Goal: Contribute content

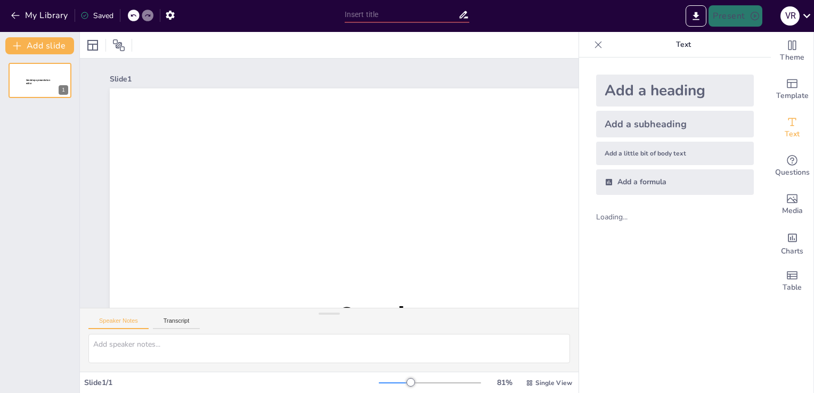
type input "Enjeux de la communication dans une transformation organisationnelle"
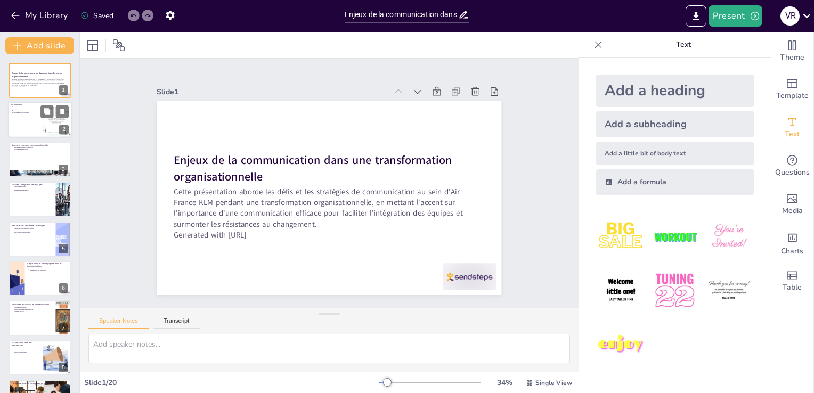
click at [25, 115] on div at bounding box center [40, 120] width 64 height 36
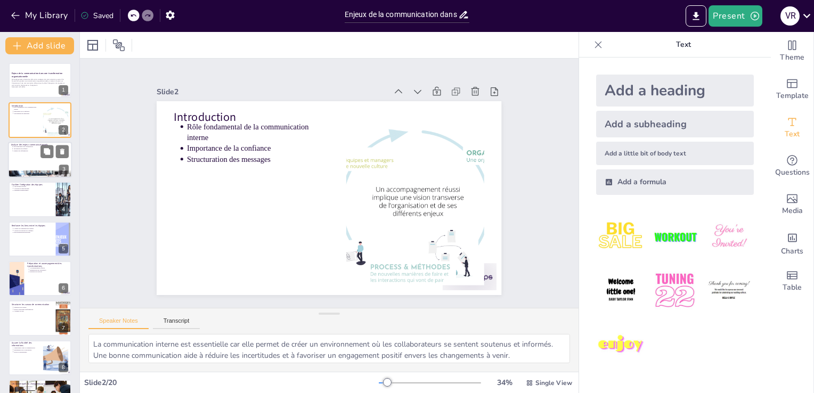
click at [31, 154] on div at bounding box center [40, 160] width 64 height 36
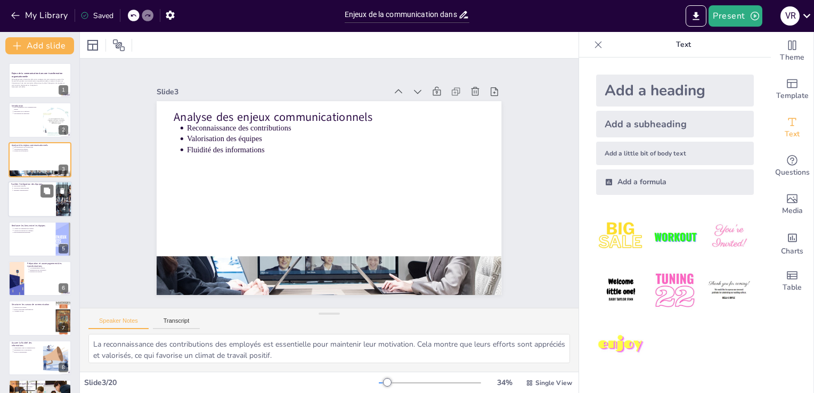
click at [18, 195] on div at bounding box center [40, 199] width 64 height 36
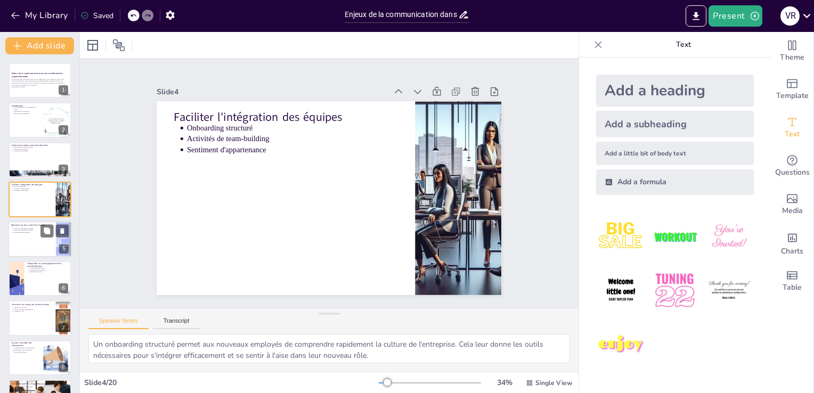
click at [20, 231] on p "Environnement multiculturel" at bounding box center [32, 232] width 39 height 2
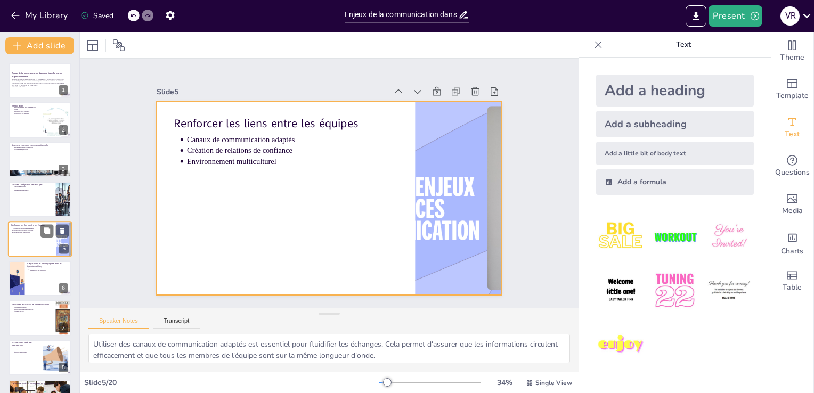
scroll to position [15, 0]
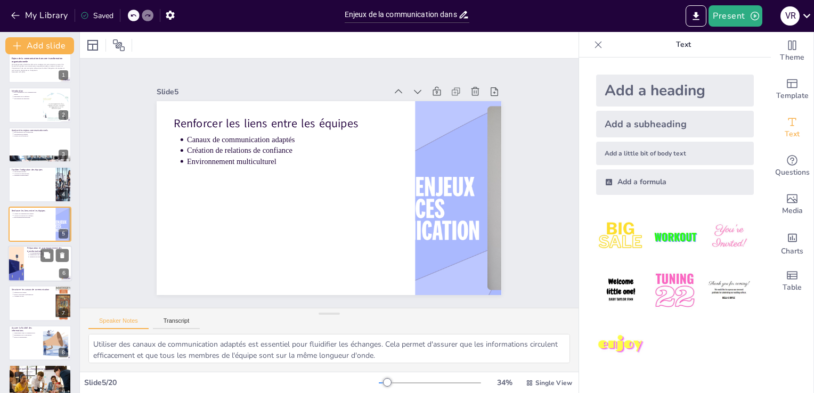
click at [22, 270] on div at bounding box center [15, 264] width 57 height 36
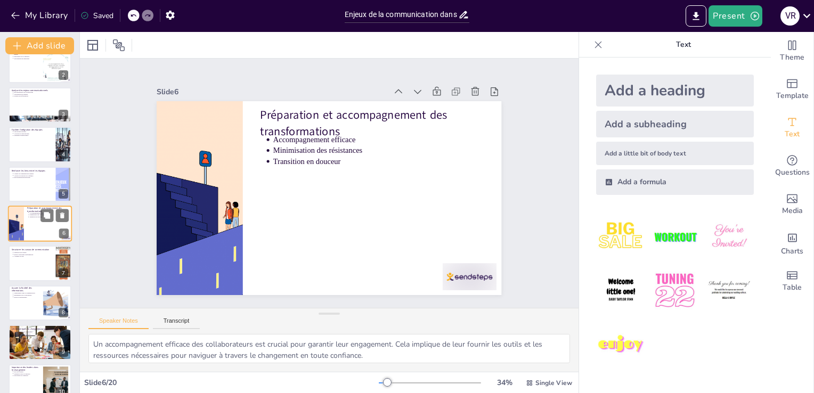
scroll to position [110, 0]
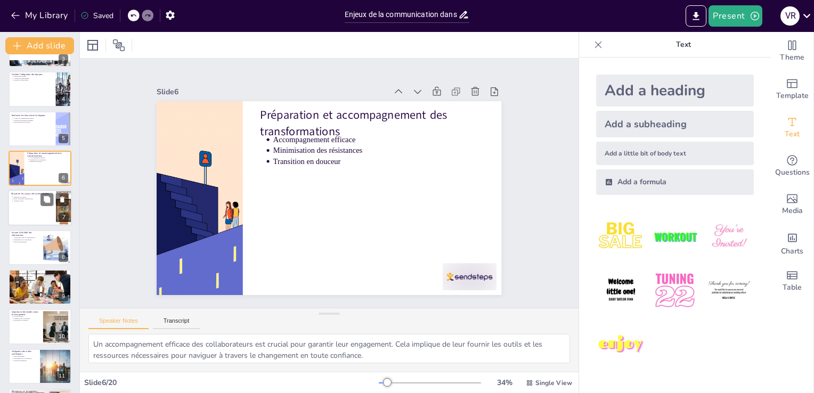
click at [25, 212] on div at bounding box center [40, 208] width 64 height 36
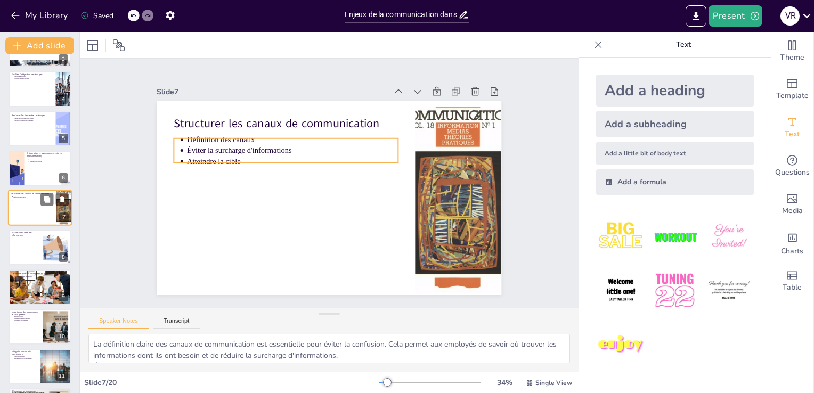
scroll to position [94, 0]
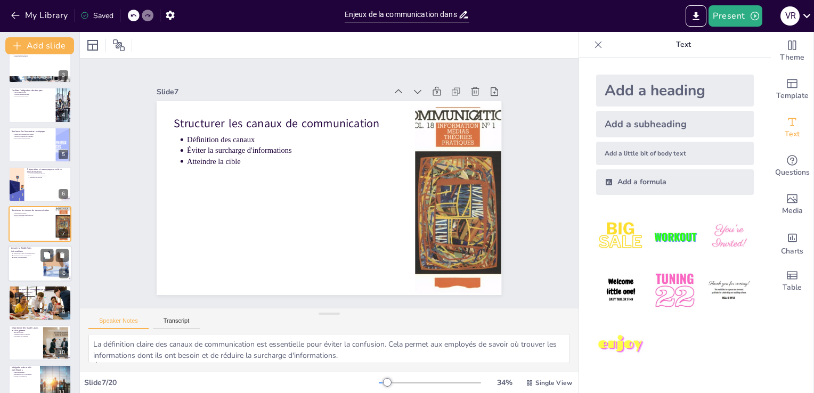
click at [32, 259] on div at bounding box center [40, 264] width 64 height 36
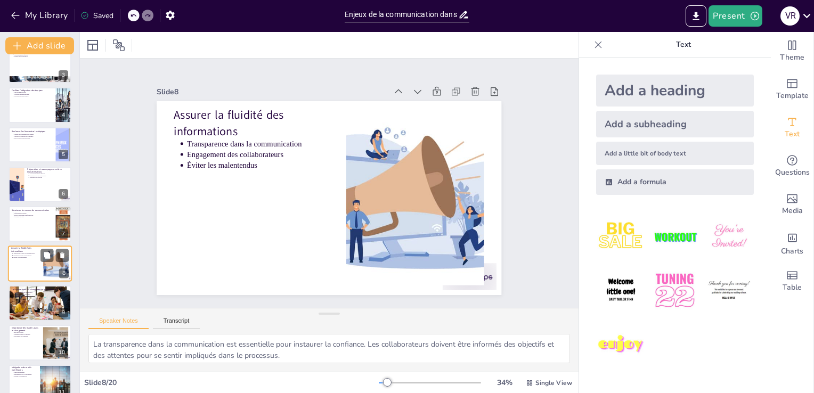
scroll to position [134, 0]
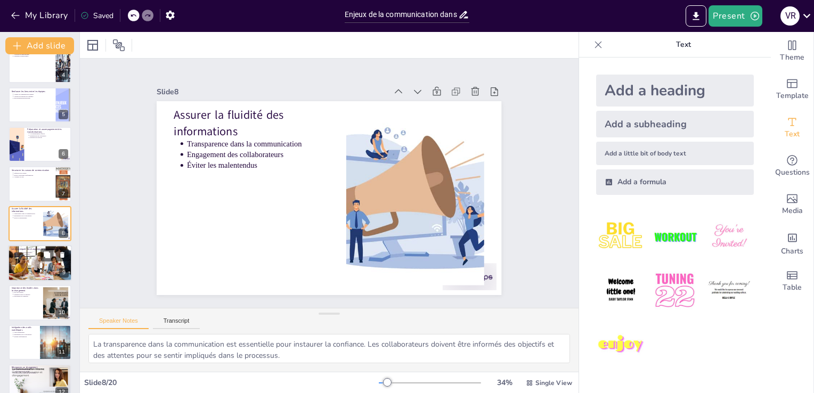
click at [31, 262] on div at bounding box center [40, 263] width 73 height 36
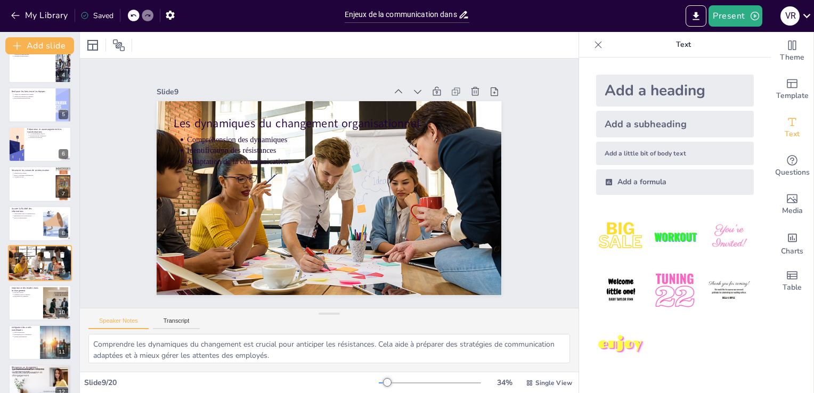
scroll to position [174, 0]
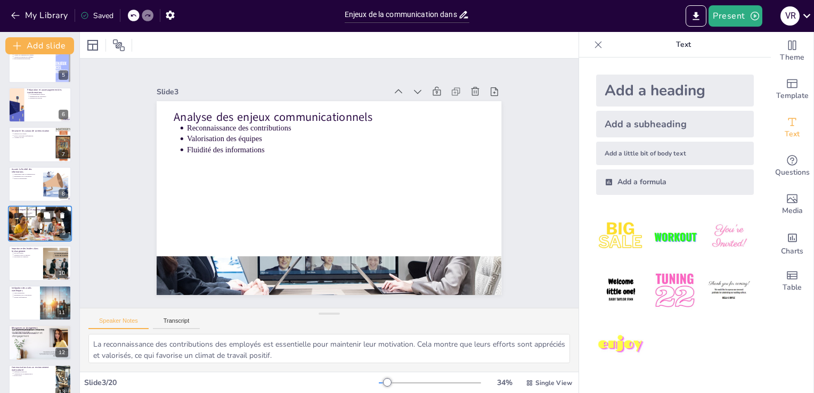
type textarea "La communication interne est essentielle car elle permet de créer un environnem…"
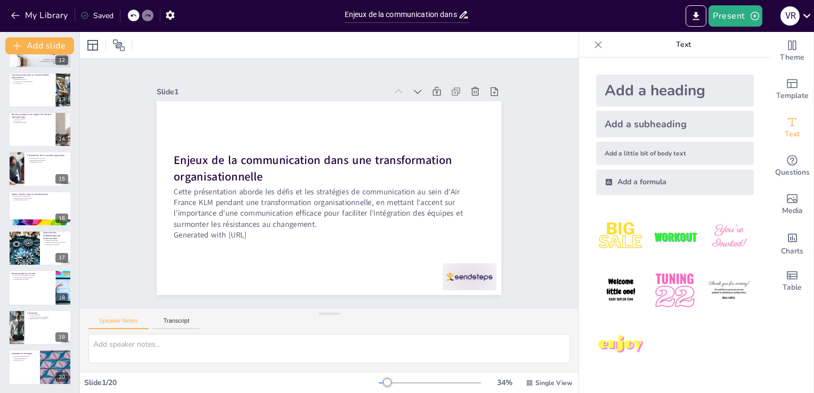
scroll to position [0, 0]
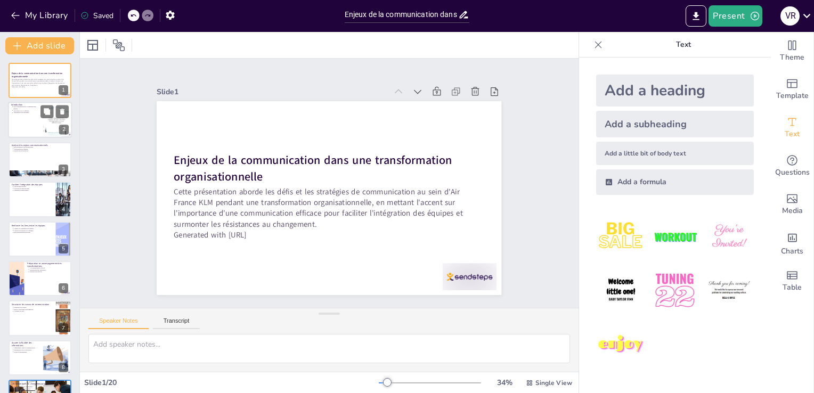
click at [27, 110] on p "Importance de la confiance" at bounding box center [26, 111] width 27 height 2
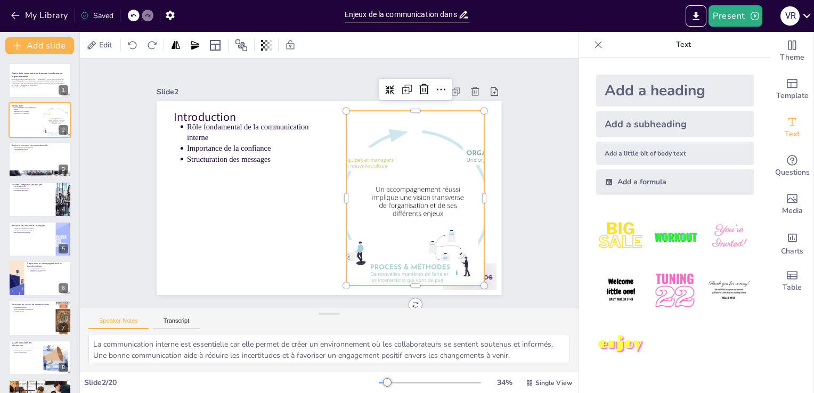
click at [385, 176] on div at bounding box center [415, 198] width 335 height 175
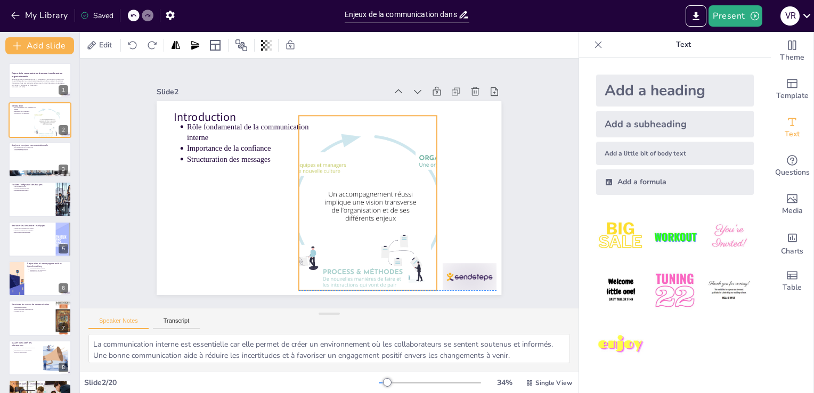
drag, startPoint x: 421, startPoint y: 200, endPoint x: 374, endPoint y: 203, distance: 47.5
click at [374, 203] on div at bounding box center [368, 203] width 335 height 175
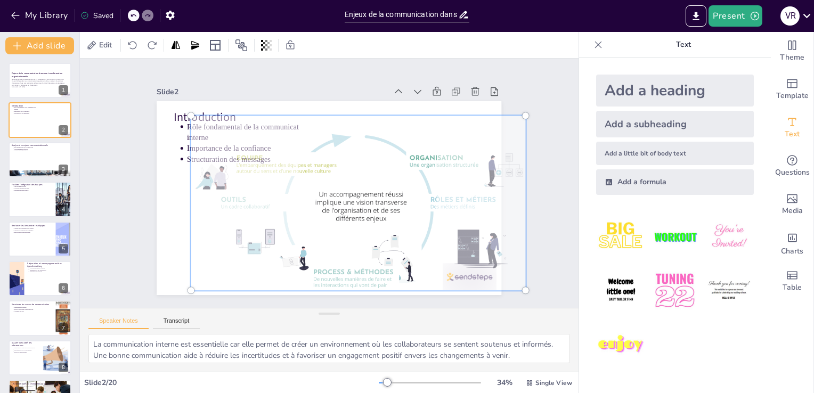
drag, startPoint x: 401, startPoint y: 208, endPoint x: 389, endPoint y: 191, distance: 21.1
click at [389, 191] on div at bounding box center [359, 203] width 348 height 188
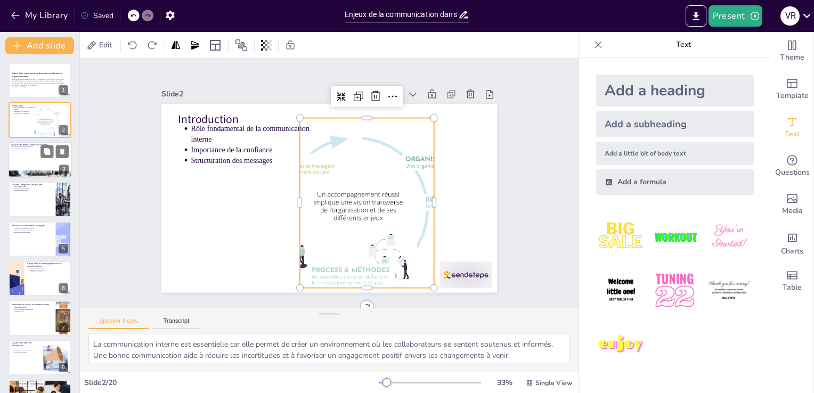
click at [49, 161] on div at bounding box center [40, 160] width 64 height 36
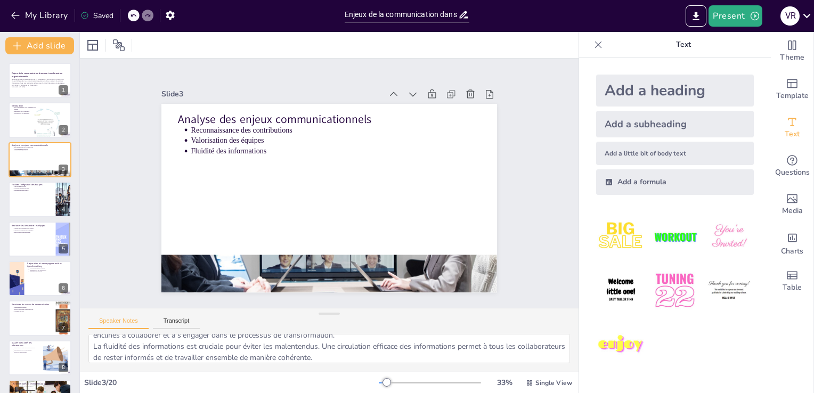
scroll to position [47, 0]
click at [34, 202] on div at bounding box center [40, 199] width 64 height 36
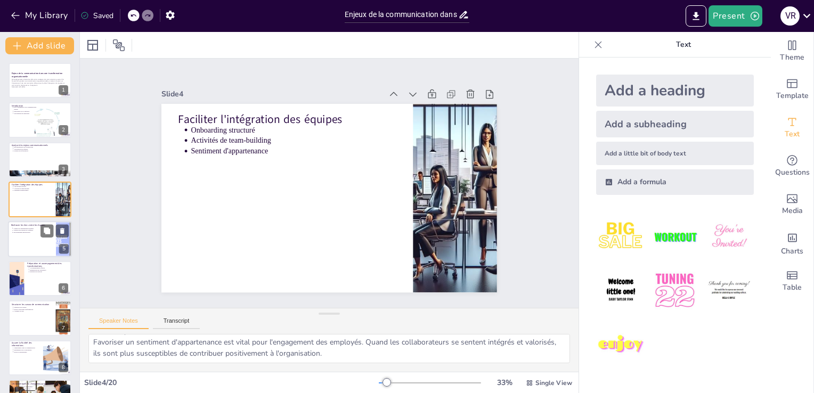
click at [36, 237] on div at bounding box center [40, 239] width 64 height 36
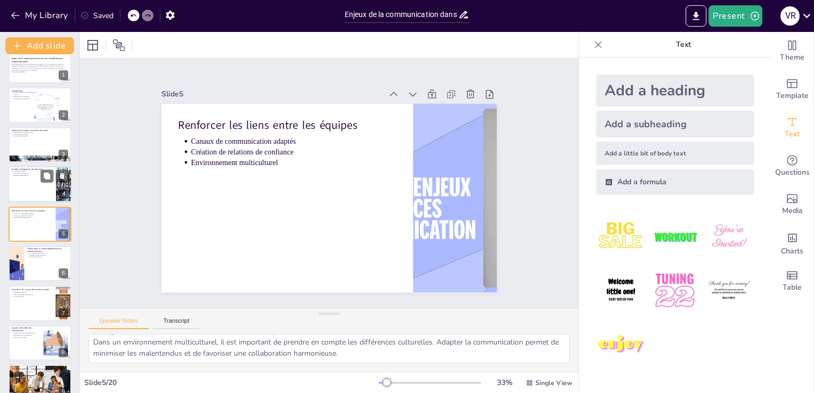
click at [22, 171] on p "Onboarding structuré" at bounding box center [32, 172] width 39 height 2
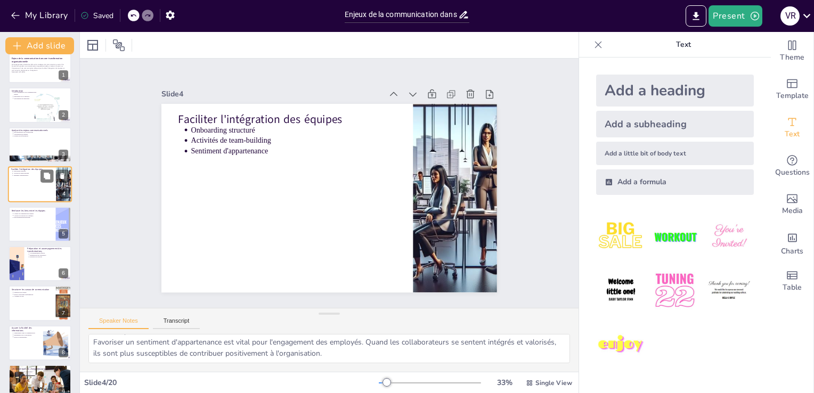
scroll to position [0, 0]
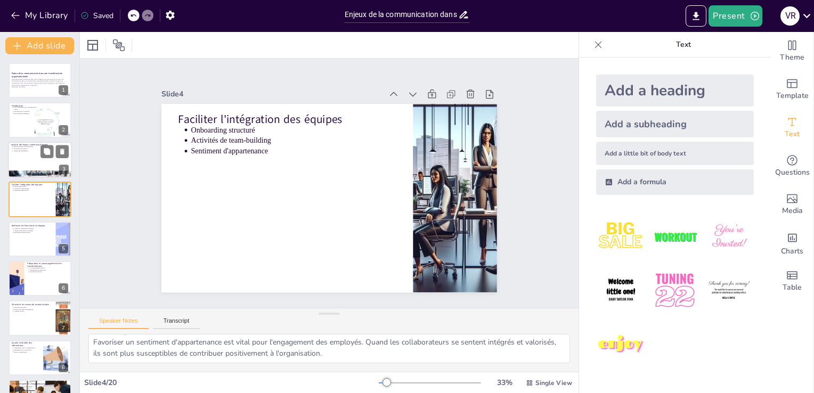
click at [26, 152] on div at bounding box center [40, 160] width 64 height 36
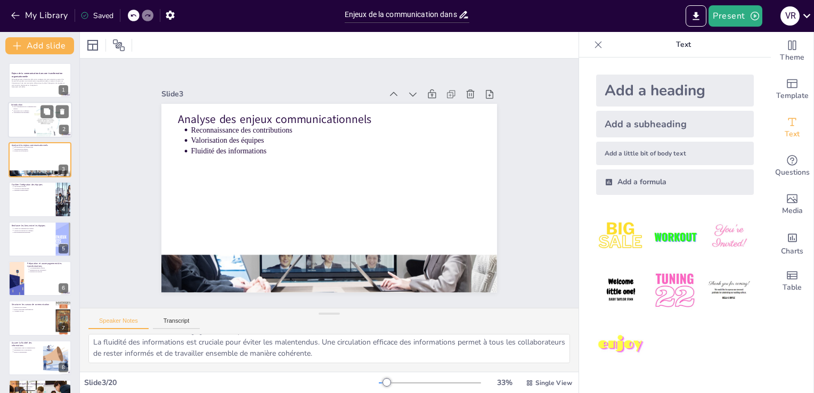
click at [21, 118] on div at bounding box center [40, 120] width 64 height 36
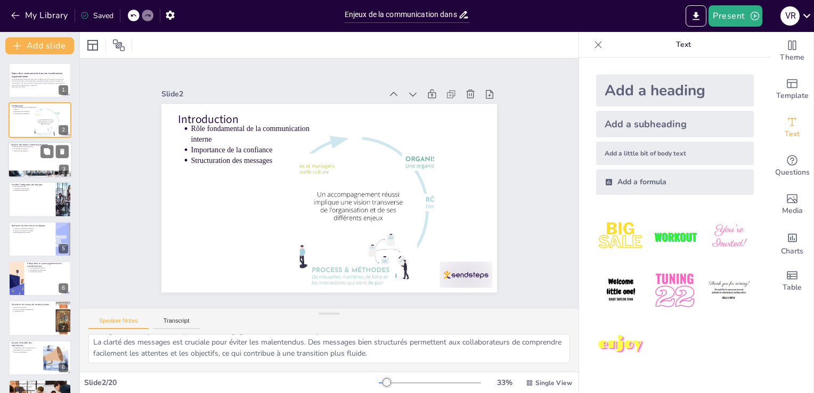
click at [25, 151] on p "Fluidité des informations" at bounding box center [40, 151] width 55 height 2
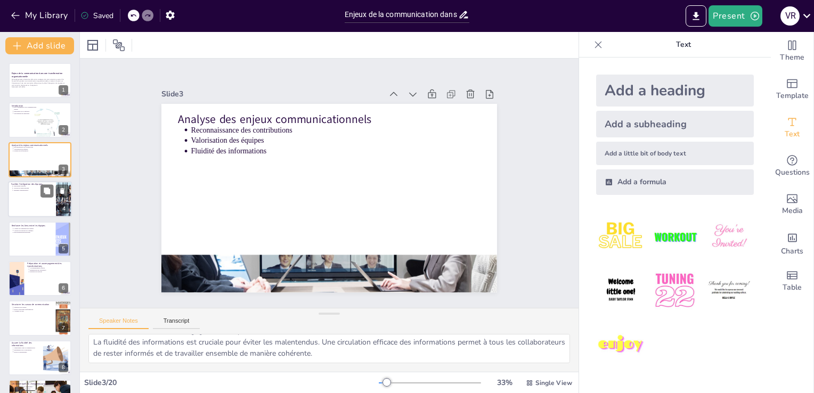
click at [29, 196] on div at bounding box center [40, 199] width 64 height 36
type textarea "Un onboarding structuré permet aux nouveaux employés de comprendre rapidement l…"
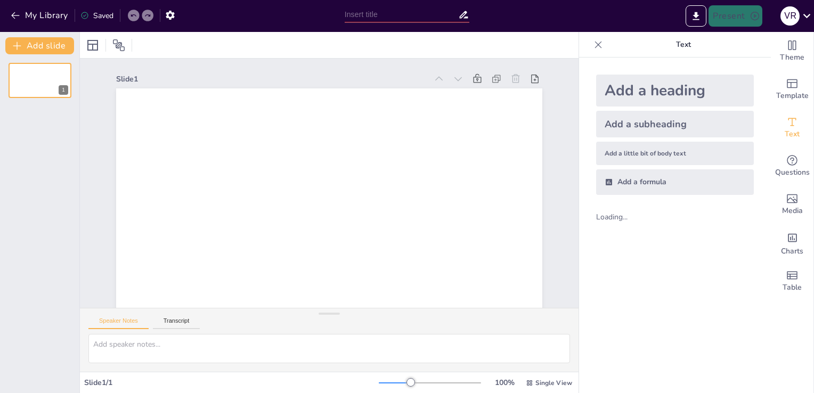
type input "Enjeux de la communication dans une transformation organisationnelle"
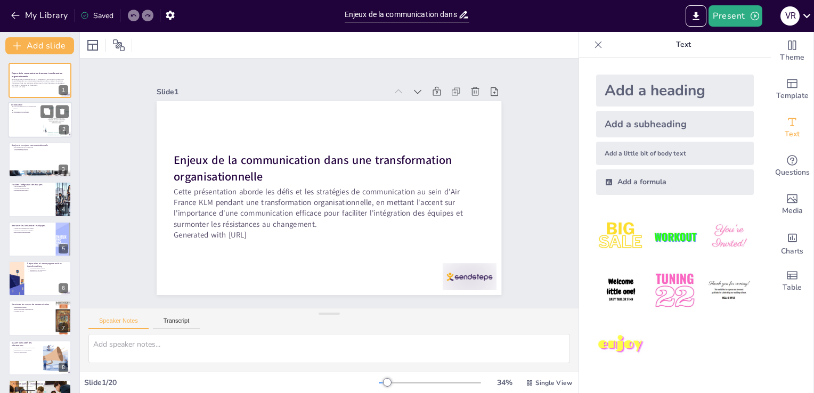
click at [35, 123] on div at bounding box center [40, 120] width 64 height 36
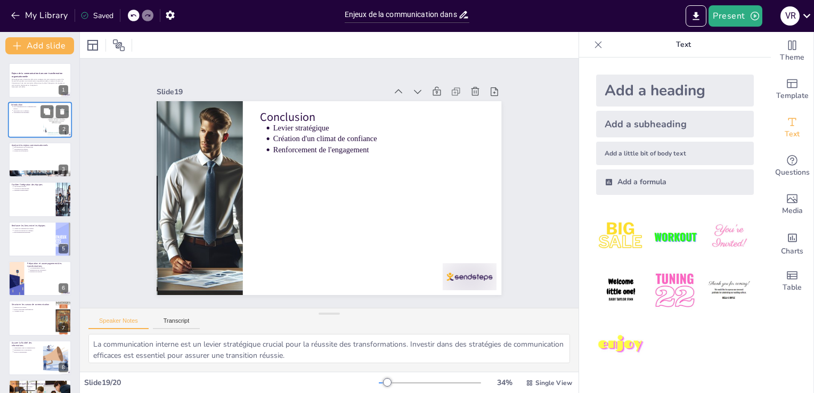
type textarea "Encourager les questions des participants est essentiel pour stimuler la discus…"
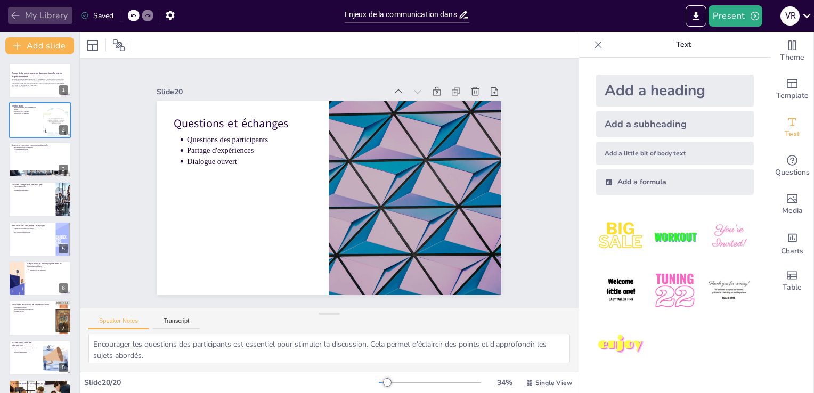
click at [14, 18] on icon "button" at bounding box center [15, 15] width 11 height 11
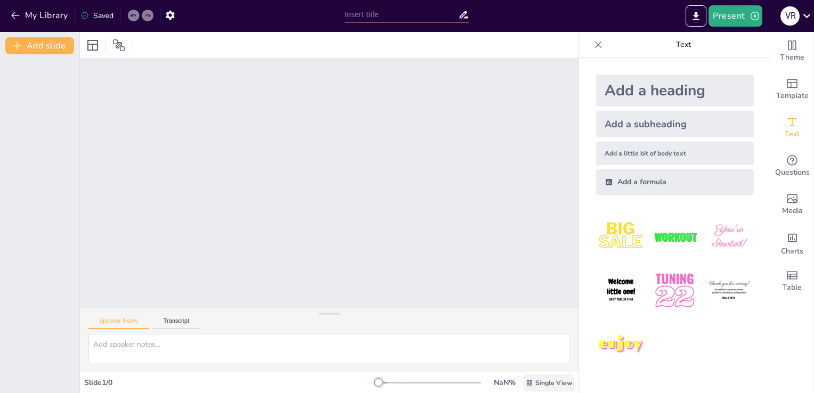
drag, startPoint x: 0, startPoint y: 0, endPoint x: 524, endPoint y: 377, distance: 646.1
